Goal: Information Seeking & Learning: Compare options

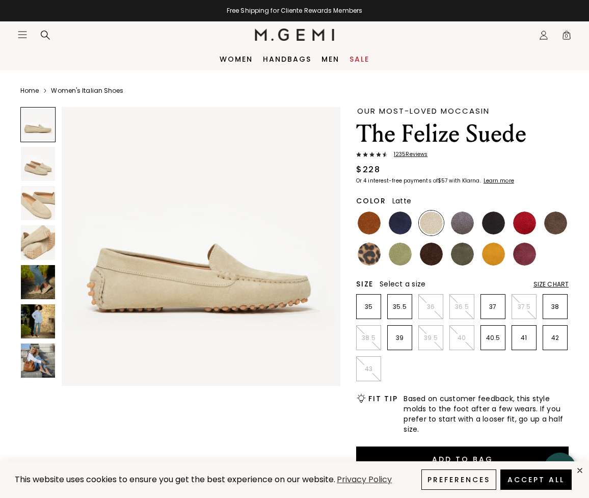
click at [34, 314] on img at bounding box center [38, 321] width 34 height 34
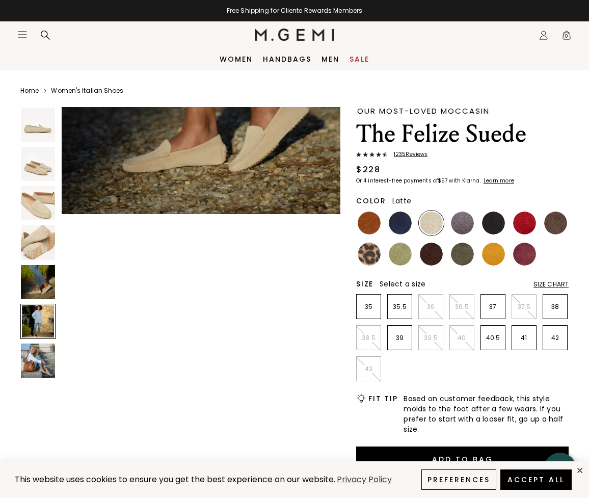
scroll to position [1407, 0]
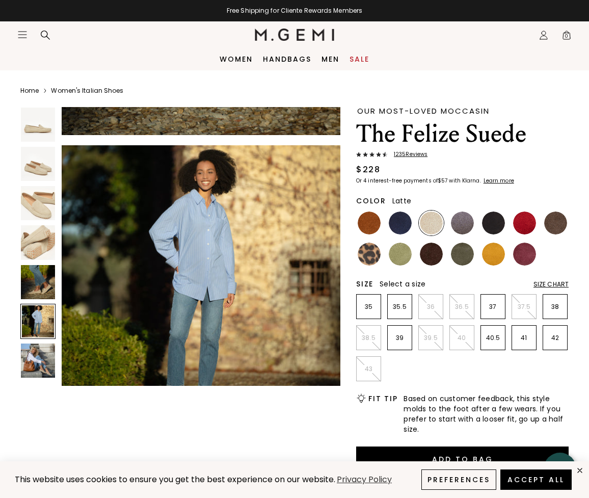
click at [46, 241] on img at bounding box center [38, 242] width 34 height 34
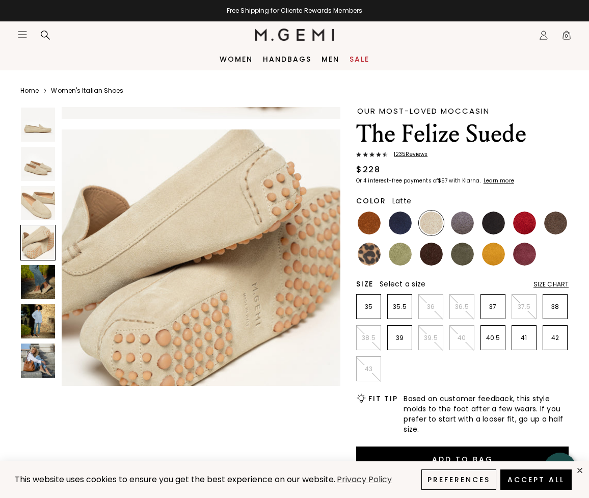
scroll to position [844, 0]
click at [396, 224] on img at bounding box center [400, 223] width 23 height 23
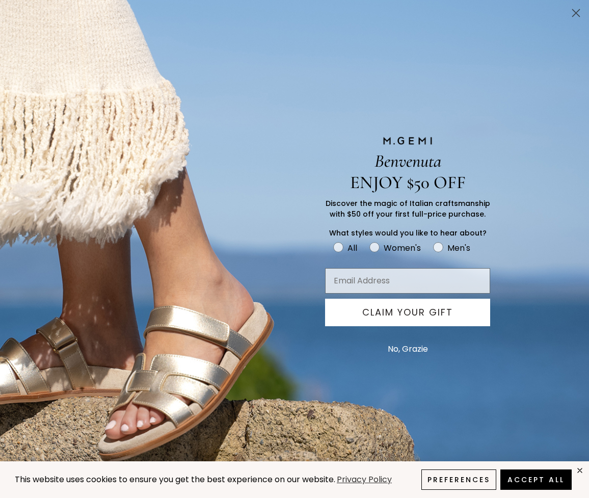
click at [578, 11] on icon "Close dialog" at bounding box center [576, 13] width 7 height 7
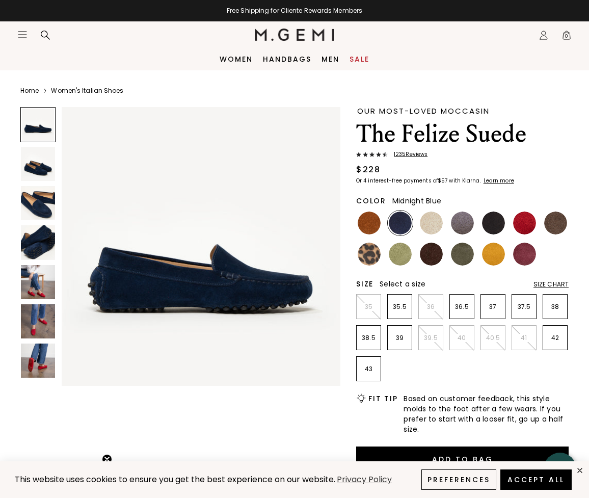
click at [35, 325] on img at bounding box center [38, 321] width 34 height 34
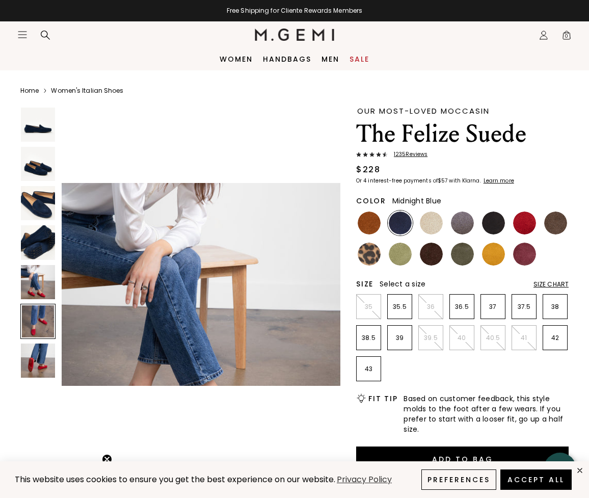
scroll to position [1407, 0]
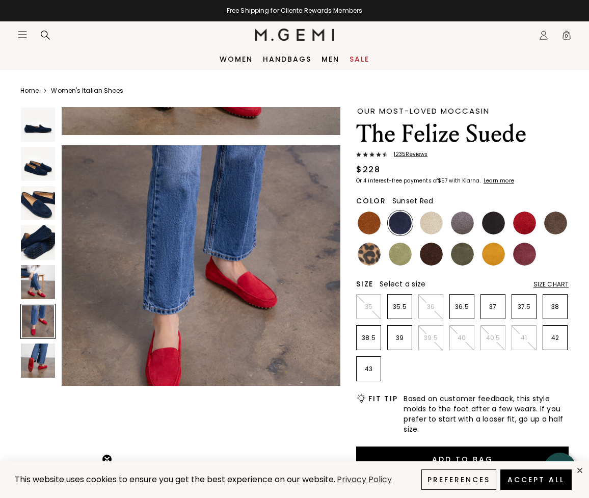
click at [528, 222] on img at bounding box center [525, 223] width 23 height 23
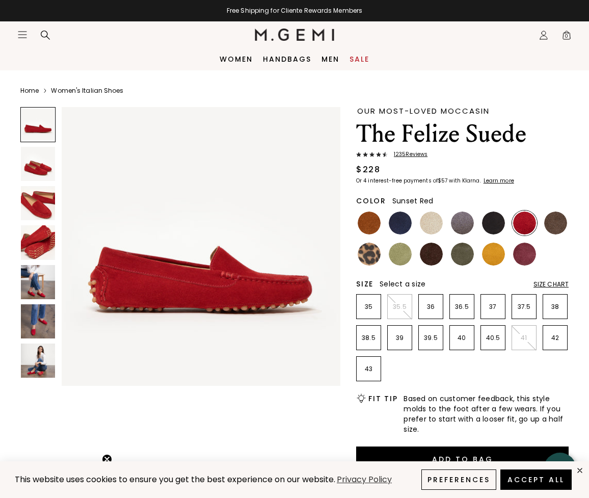
click at [43, 248] on img at bounding box center [38, 242] width 34 height 34
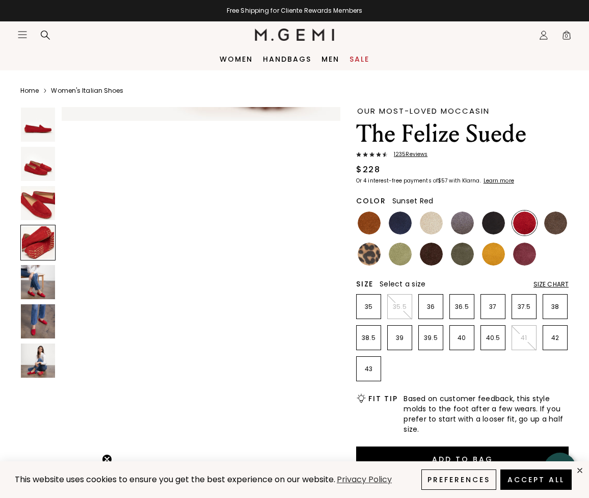
scroll to position [844, 0]
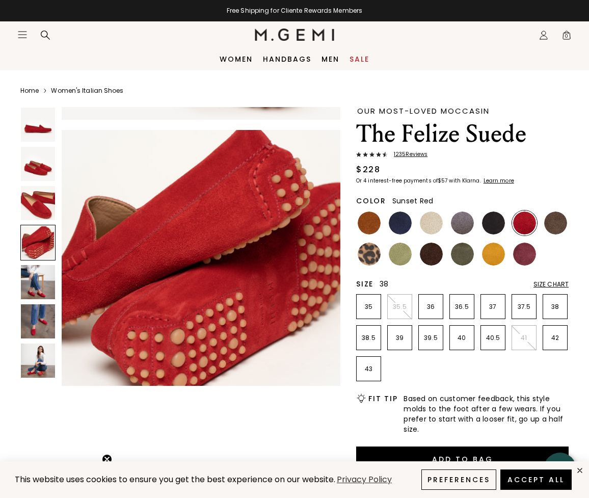
click at [555, 305] on p "38" at bounding box center [556, 307] width 24 height 8
click at [433, 252] on img at bounding box center [431, 254] width 23 height 23
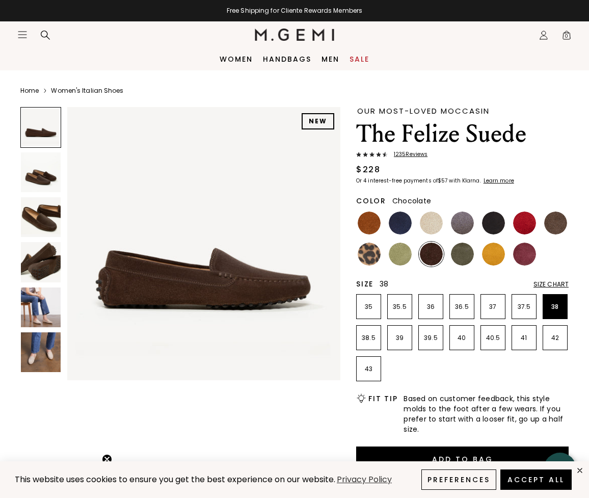
click at [44, 256] on img at bounding box center [41, 262] width 40 height 40
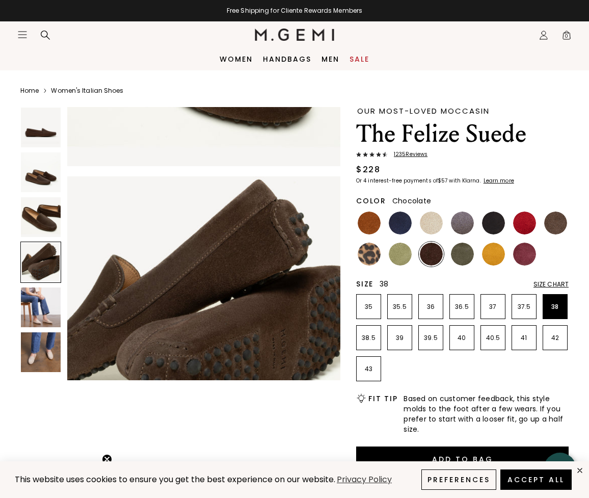
scroll to position [828, 0]
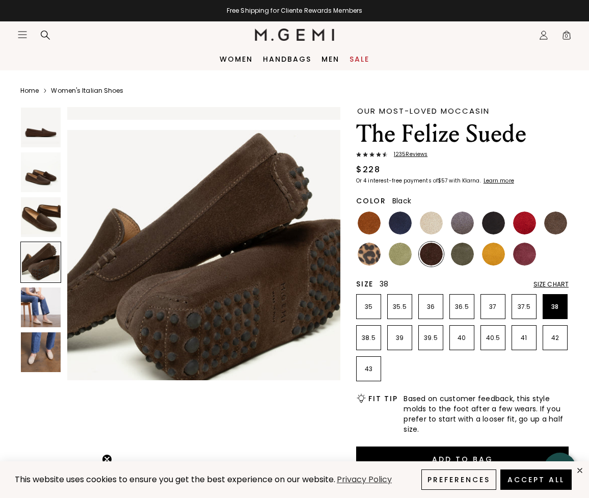
click at [492, 218] on img at bounding box center [493, 223] width 23 height 23
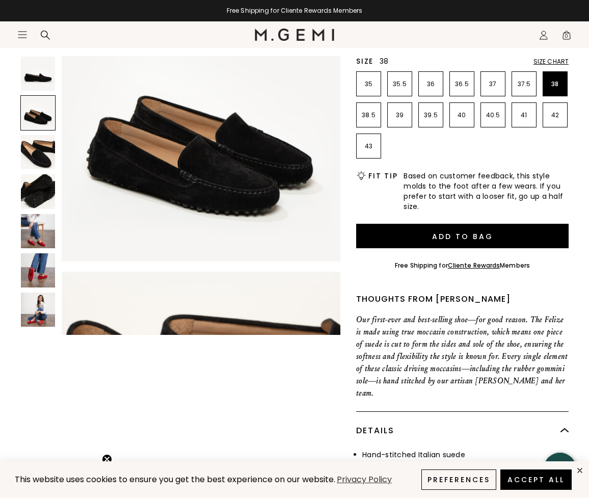
scroll to position [328, 0]
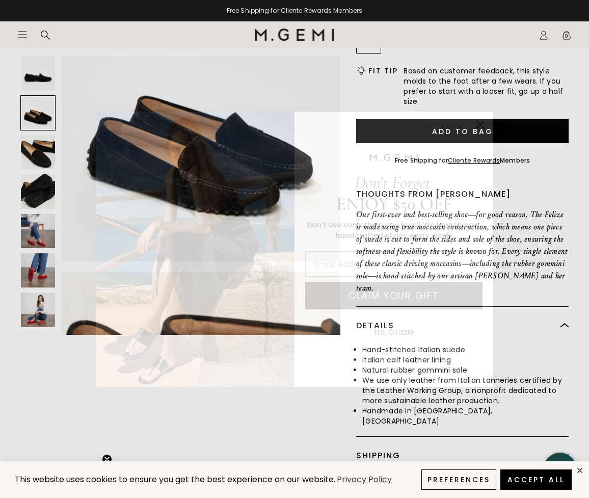
click at [481, 122] on circle "Close dialog" at bounding box center [480, 124] width 17 height 17
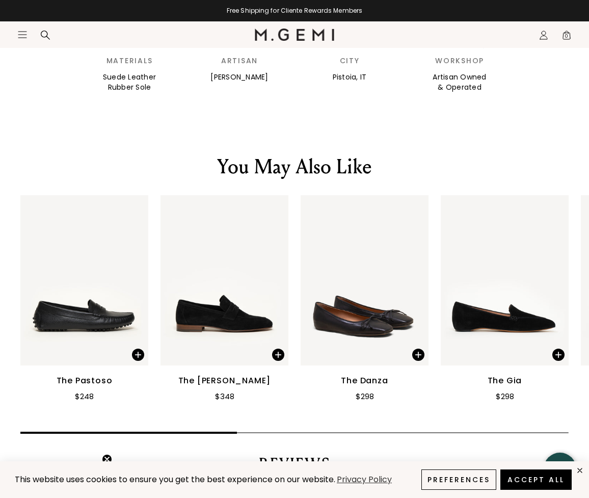
scroll to position [1254, 0]
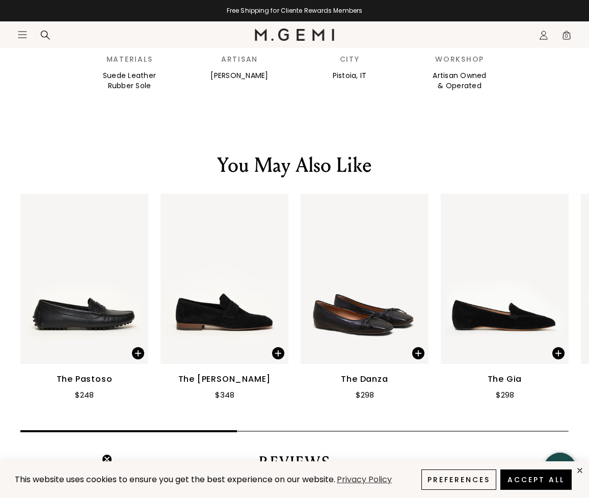
click at [230, 291] on img at bounding box center [225, 279] width 128 height 171
click at [240, 304] on img at bounding box center [225, 279] width 128 height 171
click at [277, 347] on span at bounding box center [278, 353] width 12 height 12
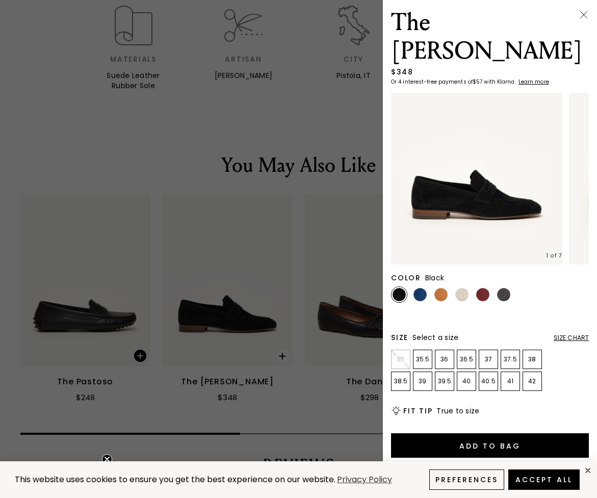
scroll to position [369, 0]
click at [420, 288] on img at bounding box center [420, 294] width 13 height 13
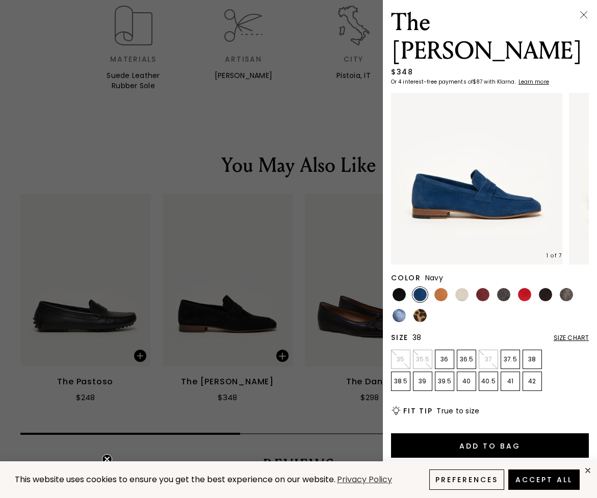
click at [533, 355] on p "38" at bounding box center [532, 359] width 18 height 8
click at [506, 288] on img at bounding box center [503, 294] width 13 height 13
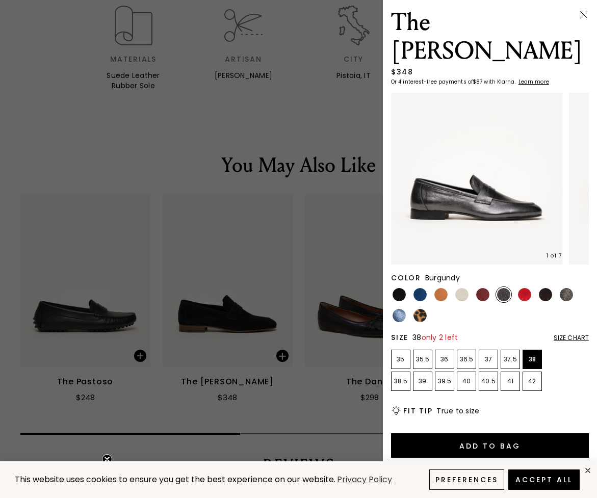
click at [483, 288] on img at bounding box center [482, 294] width 13 height 13
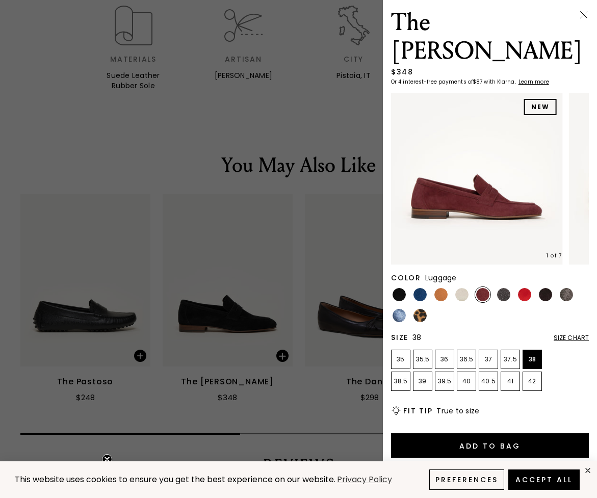
click at [441, 288] on img at bounding box center [440, 294] width 13 height 13
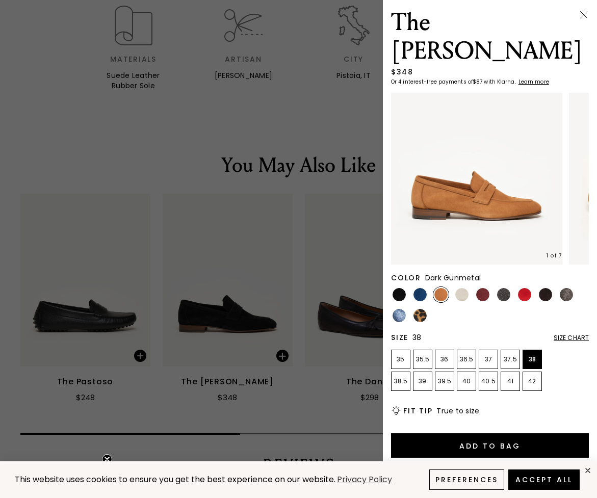
click at [503, 288] on img at bounding box center [503, 294] width 13 height 13
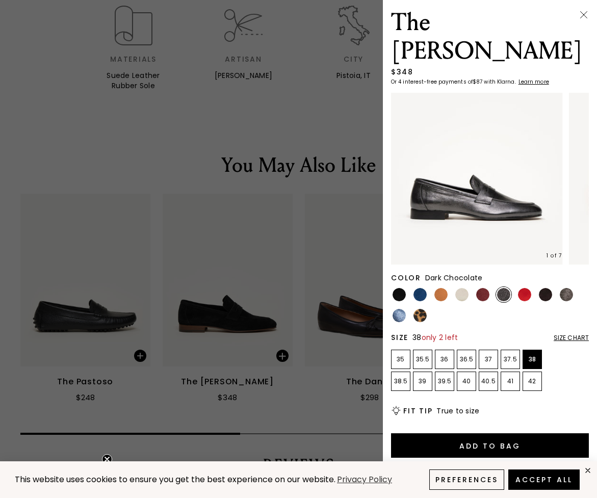
click at [547, 288] on img at bounding box center [545, 294] width 13 height 13
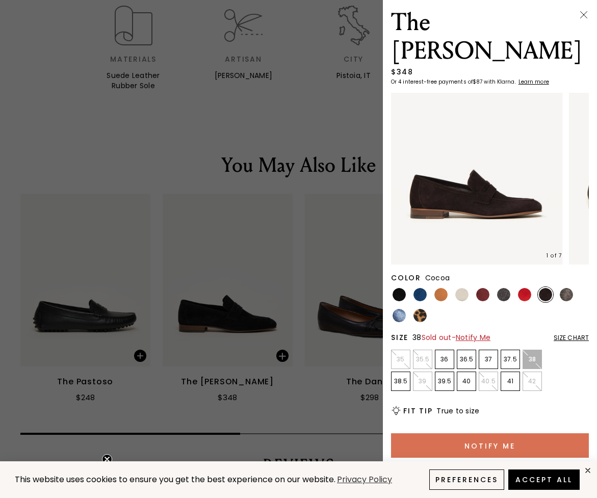
click at [563, 288] on img at bounding box center [566, 294] width 13 height 13
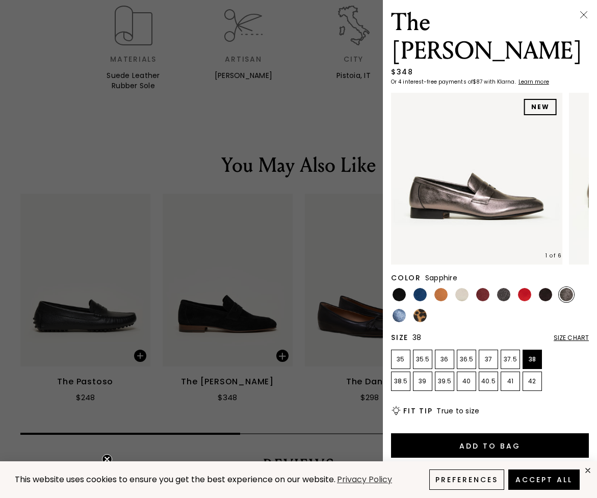
click at [398, 309] on img at bounding box center [399, 315] width 13 height 13
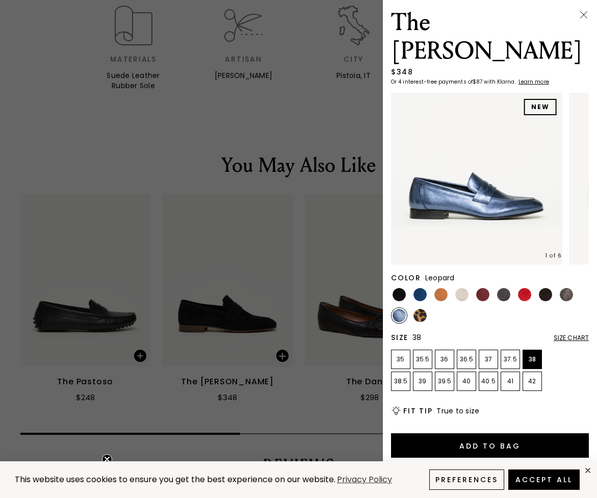
click at [419, 309] on img at bounding box center [420, 315] width 13 height 13
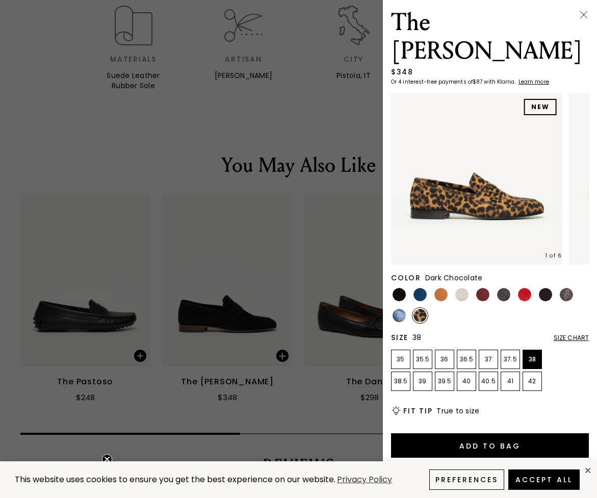
click at [547, 288] on img at bounding box center [545, 294] width 13 height 13
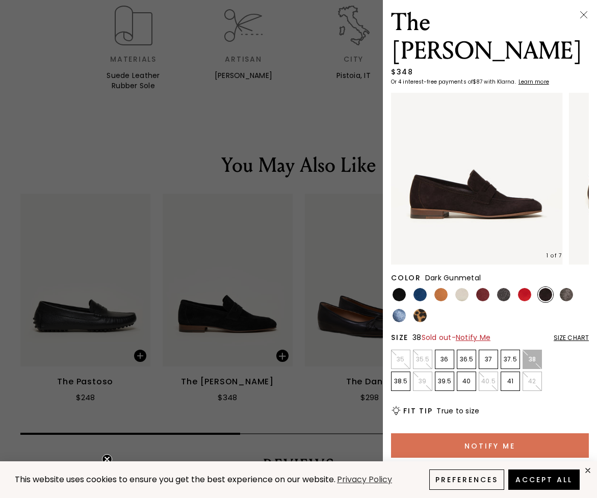
click at [505, 288] on img at bounding box center [503, 294] width 13 height 13
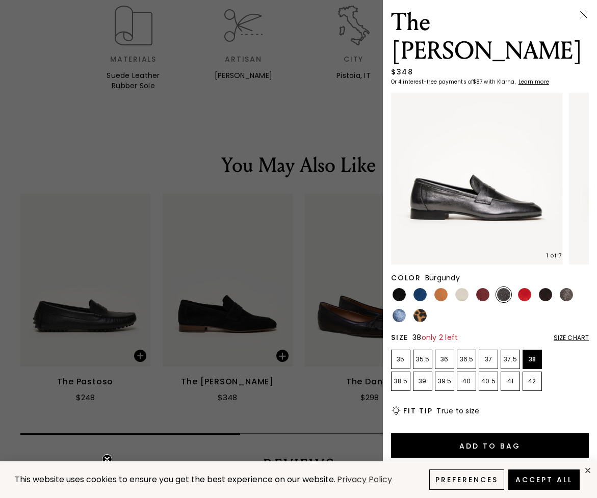
click at [482, 288] on img at bounding box center [482, 294] width 13 height 13
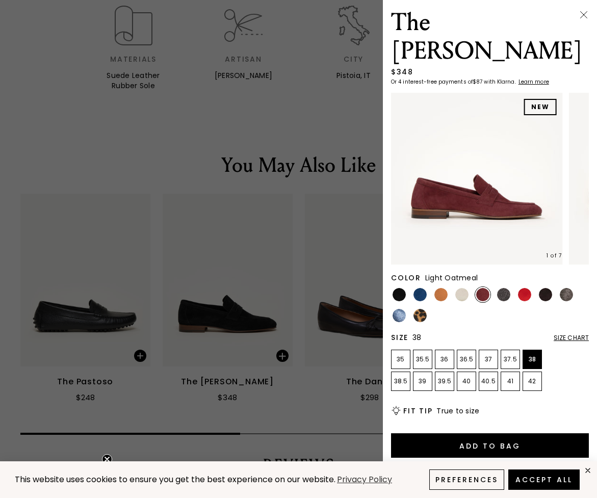
click at [465, 288] on img at bounding box center [461, 294] width 13 height 13
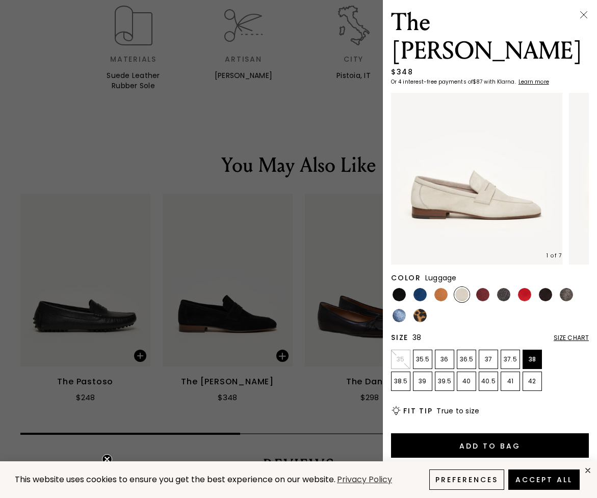
click at [441, 288] on img at bounding box center [440, 294] width 13 height 13
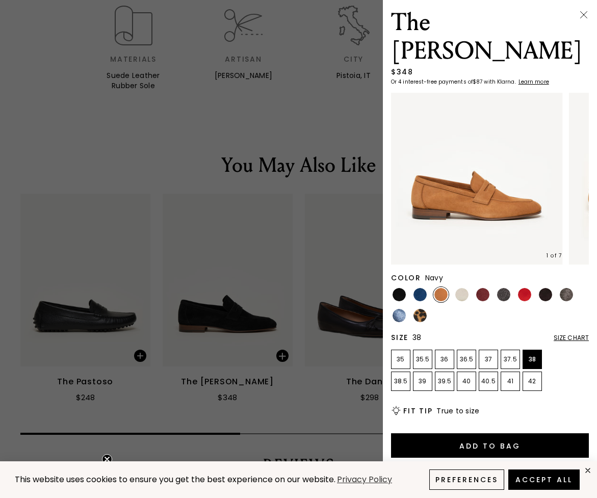
click at [418, 288] on img at bounding box center [420, 294] width 13 height 13
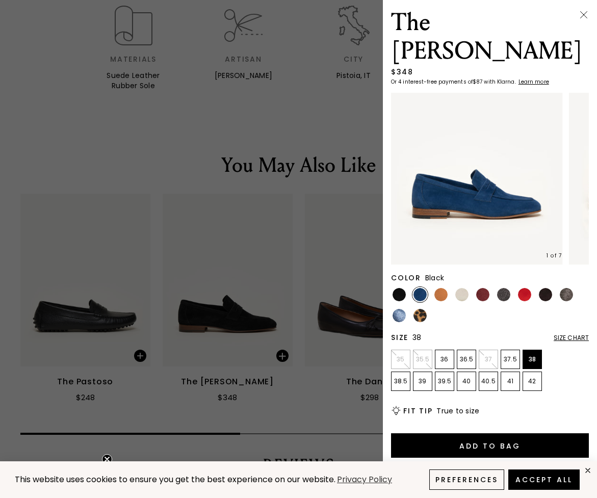
click at [398, 288] on img at bounding box center [399, 294] width 13 height 13
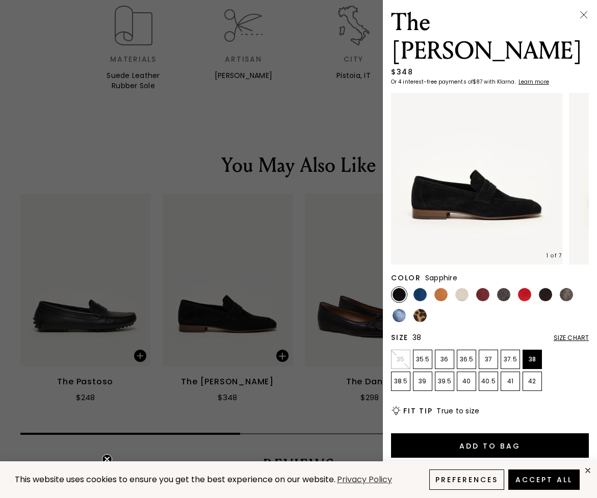
click at [398, 309] on img at bounding box center [399, 315] width 13 height 13
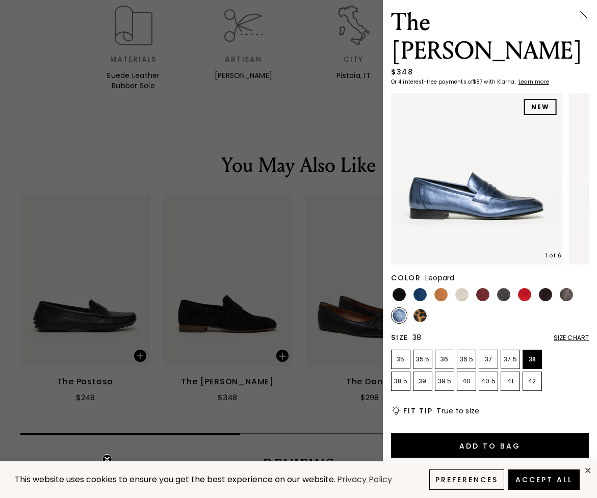
click at [422, 309] on img at bounding box center [420, 315] width 13 height 13
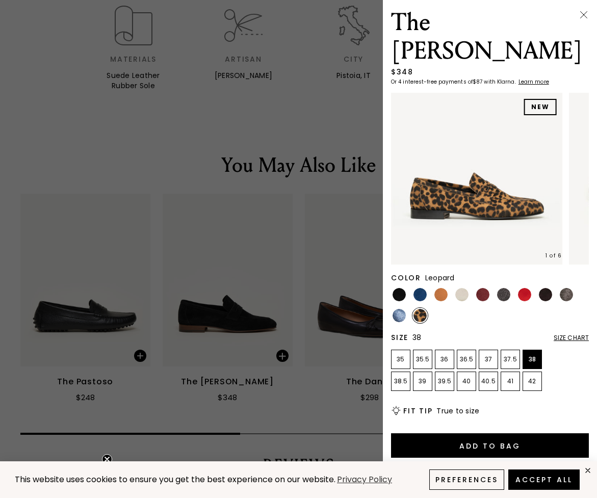
click at [346, 253] on div at bounding box center [298, 249] width 597 height 498
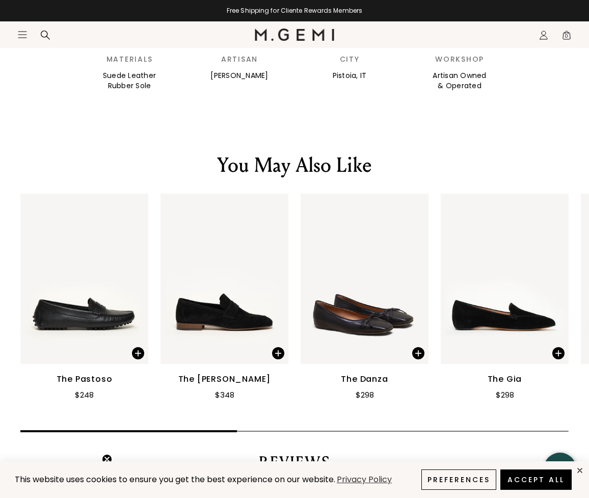
scroll to position [363, 0]
click at [555, 347] on span at bounding box center [559, 353] width 12 height 12
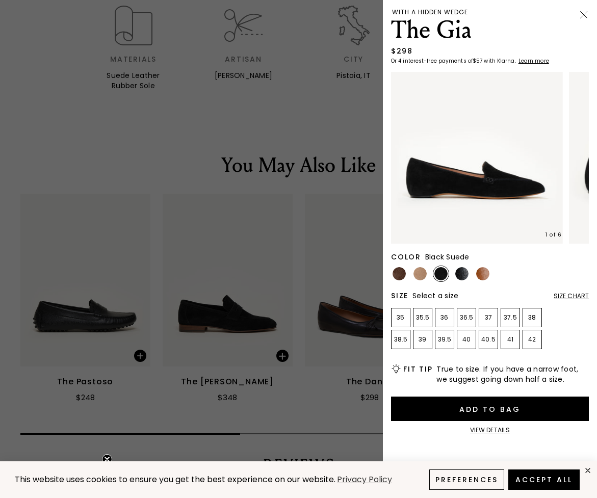
scroll to position [369, 0]
click at [461, 273] on img at bounding box center [461, 273] width 13 height 13
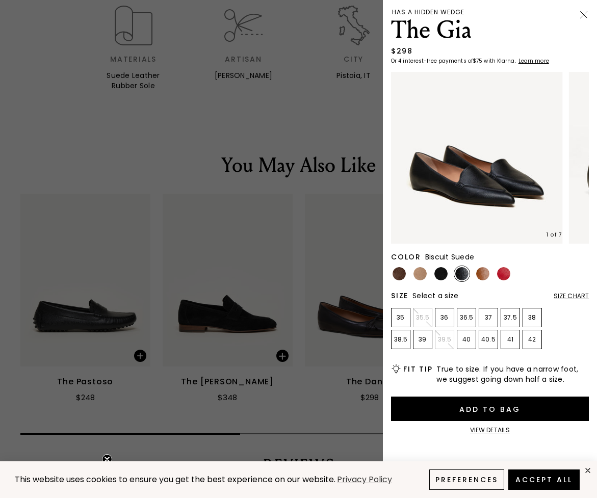
click at [420, 272] on img at bounding box center [420, 273] width 13 height 13
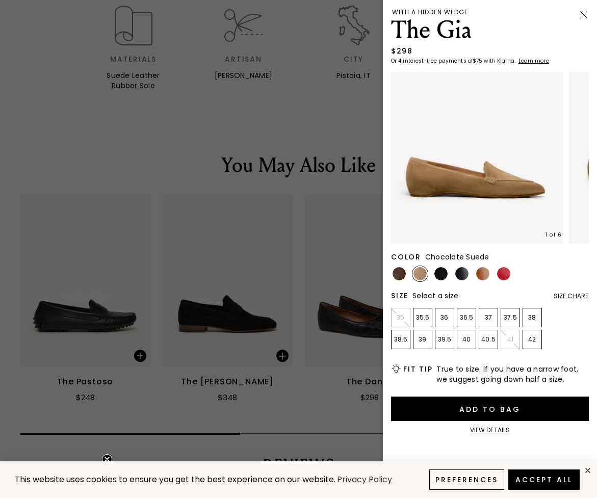
click at [393, 273] on img at bounding box center [399, 273] width 13 height 13
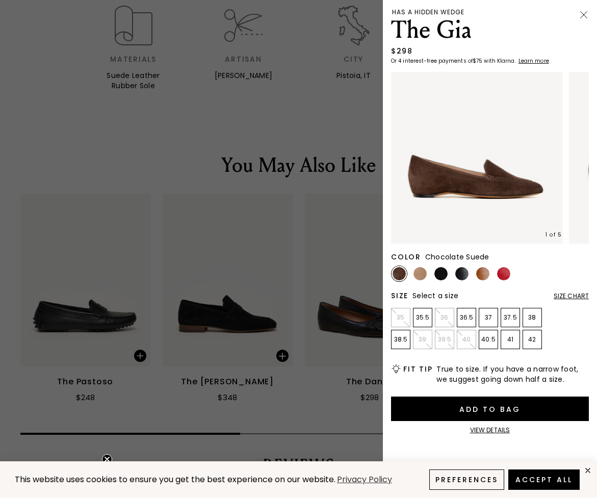
click at [300, 259] on div at bounding box center [298, 249] width 597 height 498
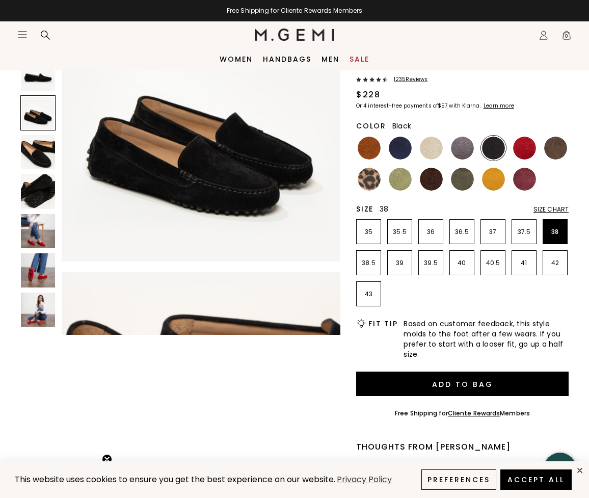
scroll to position [0, 0]
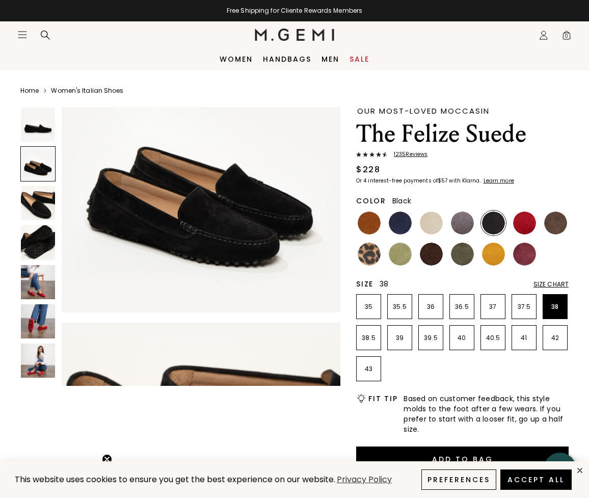
click at [40, 129] on img at bounding box center [38, 125] width 34 height 34
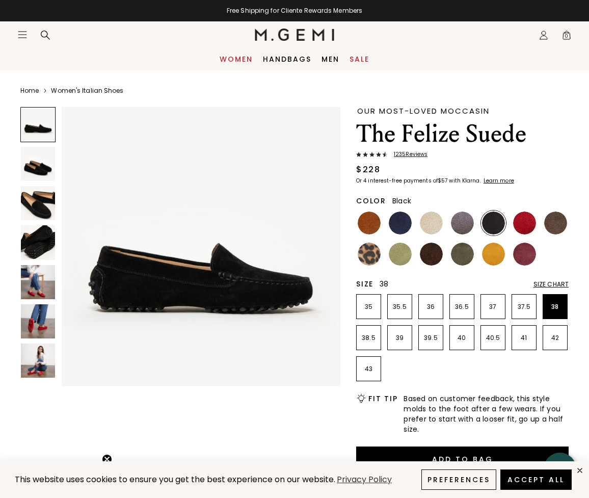
click at [240, 56] on link "Women" at bounding box center [236, 59] width 33 height 8
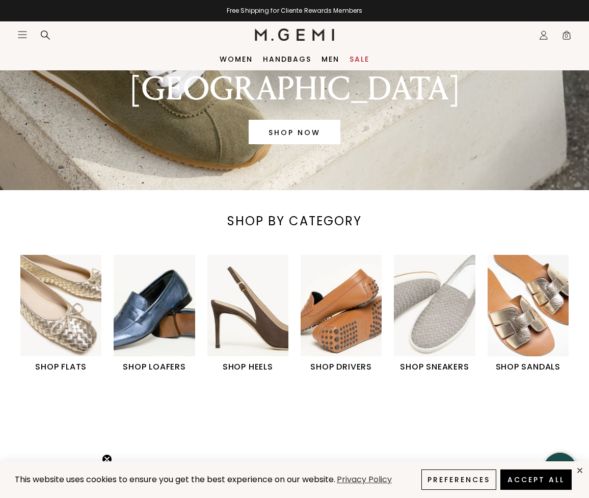
scroll to position [147, 0]
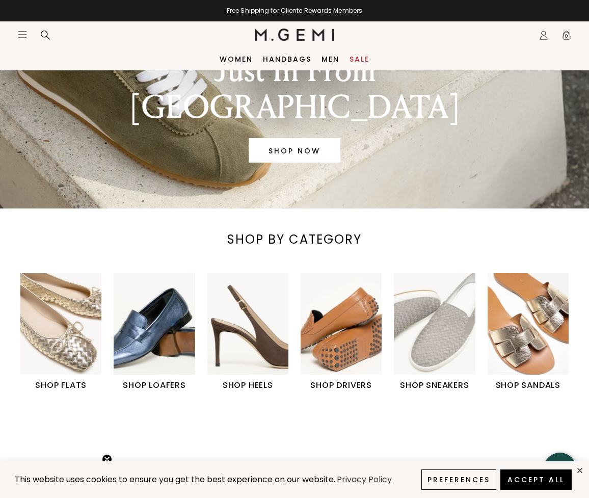
click at [273, 34] on img at bounding box center [295, 35] width 80 height 12
